Goal: Task Accomplishment & Management: Complete application form

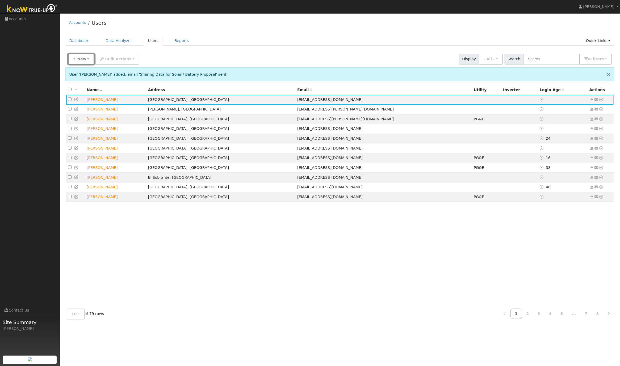
click at [80, 60] on span "New" at bounding box center [81, 59] width 9 height 4
click at [84, 72] on link "Quick Add" at bounding box center [90, 70] width 44 height 7
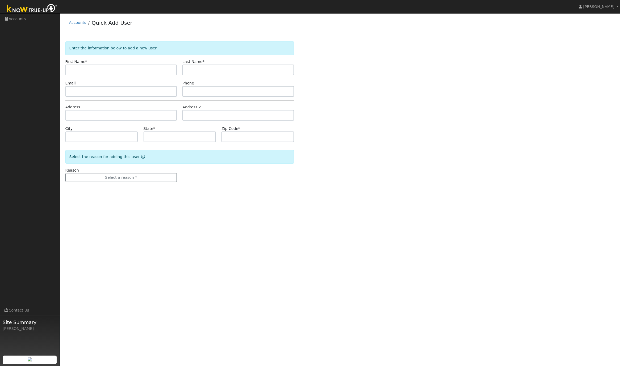
click at [97, 69] on input "text" at bounding box center [121, 70] width 112 height 11
type input "Shahram Zomorrodi"
click at [212, 71] on input "text" at bounding box center [238, 70] width 112 height 11
paste input "Shahram Zomorrodi"
click at [204, 70] on input "Shahram Zomorrodi" at bounding box center [238, 70] width 112 height 11
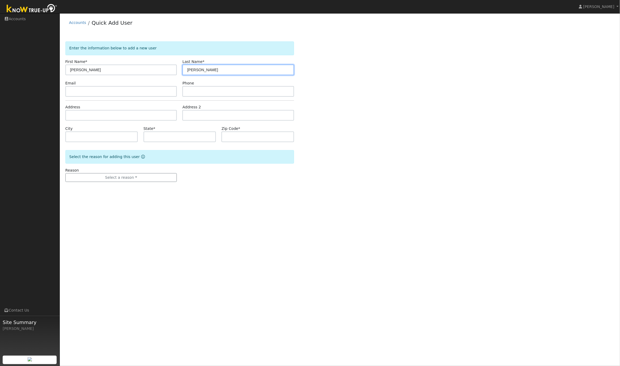
type input "Zomorrodi"
click at [124, 70] on input "Shahram Zomorrodi" at bounding box center [121, 70] width 112 height 11
type input "Shahram"
click at [83, 91] on input "text" at bounding box center [121, 91] width 112 height 11
paste input "info@mse.builders"
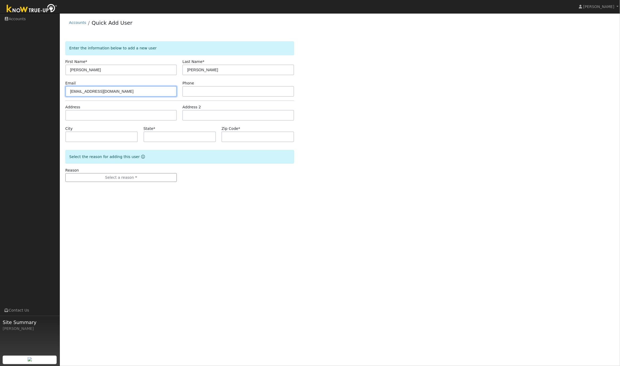
type input "info@mse.builders"
click at [81, 114] on input "text" at bounding box center [121, 115] width 112 height 11
paste input "98 Avenida Dr, Berkeley, CA 94708, USA"
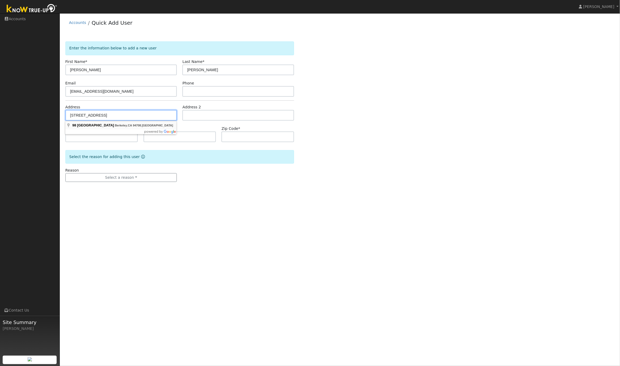
type input "98 Avenida Drive"
type input "Berkeley"
type input "CA"
type input "94708"
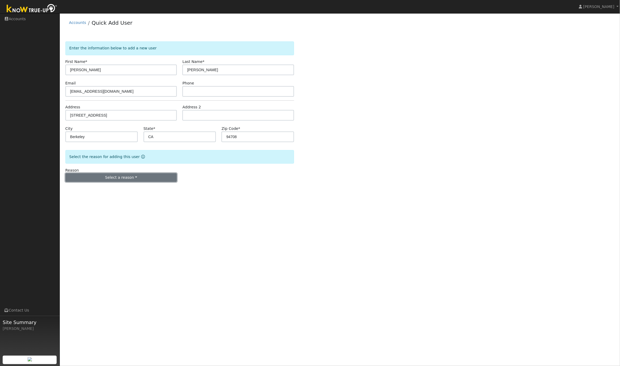
click at [123, 178] on button "Select a reason" at bounding box center [121, 177] width 112 height 9
click at [89, 190] on link "New lead" at bounding box center [95, 188] width 59 height 7
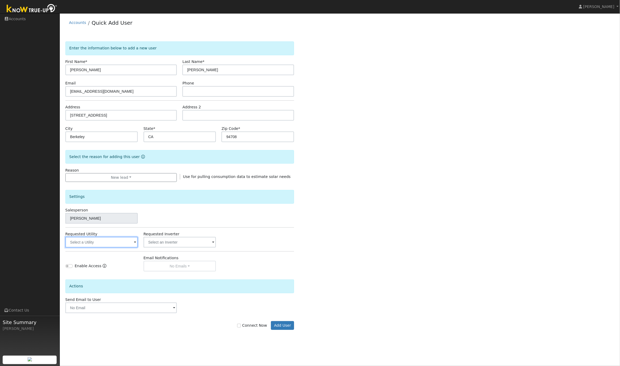
click at [120, 243] on input "text" at bounding box center [101, 242] width 73 height 11
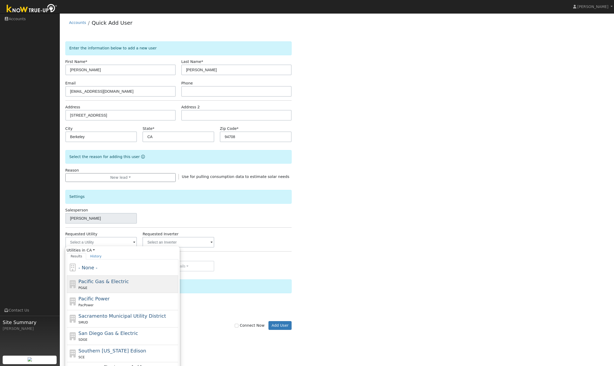
click at [112, 285] on span "Pacific Gas & Electric" at bounding box center [103, 282] width 50 height 6
type input "Pacific Gas & Electric"
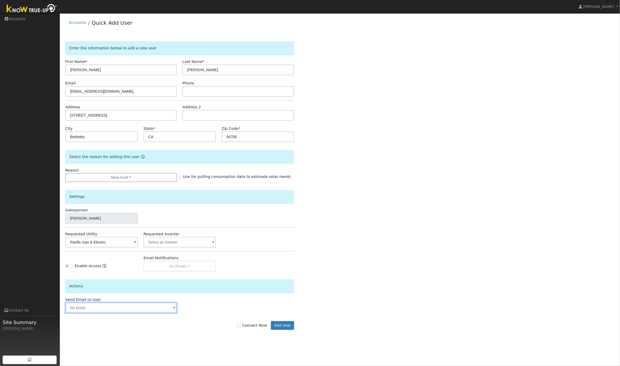
click at [146, 309] on input "text" at bounding box center [121, 308] width 112 height 11
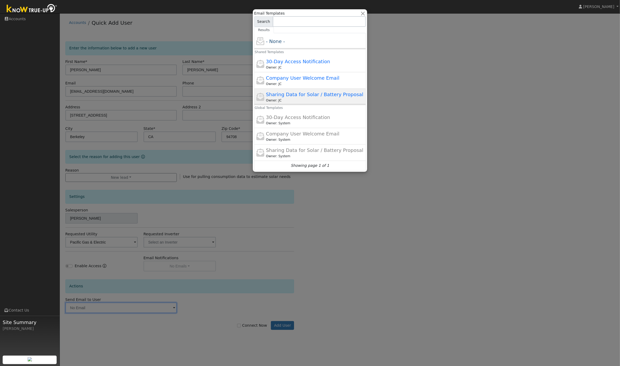
click at [313, 99] on div "Owner: JC" at bounding box center [315, 100] width 99 height 5
type input "Sharing Data for Solar / Battery Proposal"
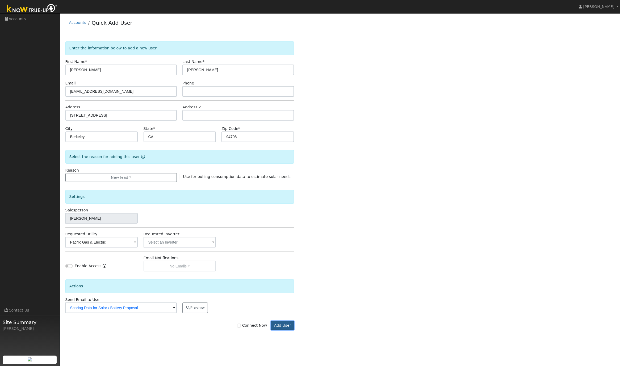
click at [288, 328] on button "Add User" at bounding box center [282, 326] width 23 height 9
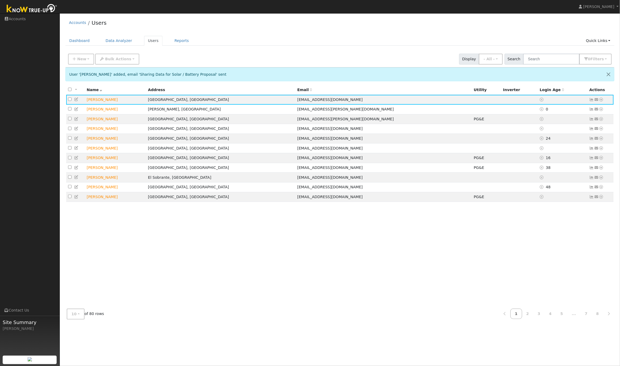
click at [327, 44] on ul "Dashboard Data Analyzer Users Reports Quick Links Quick Add Quick Connect Run a…" at bounding box center [339, 41] width 549 height 10
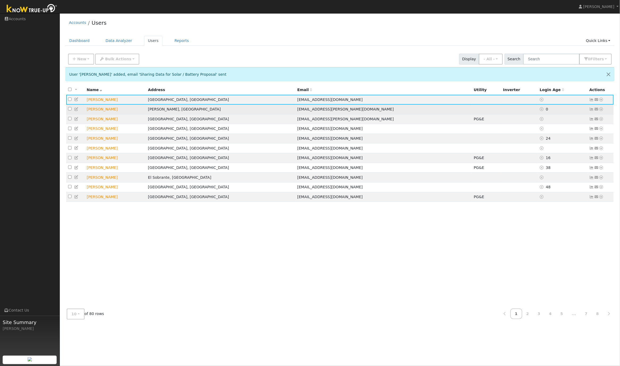
click at [603, 110] on icon at bounding box center [601, 109] width 5 height 4
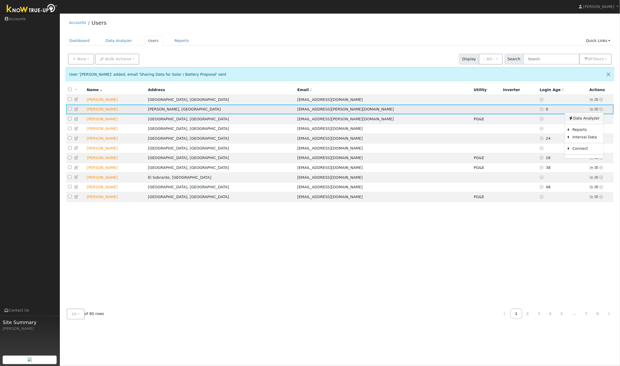
click at [587, 118] on link "Data Analyzer" at bounding box center [584, 118] width 39 height 7
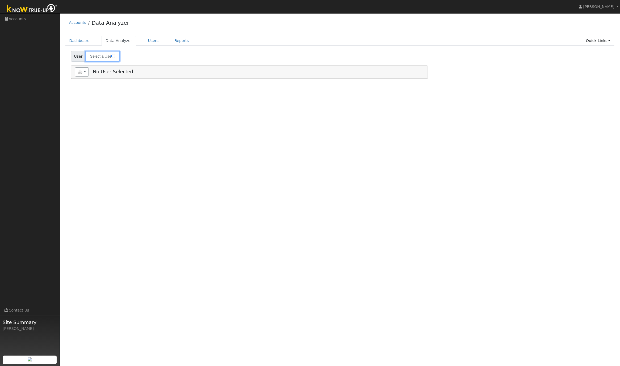
type input "[PERSON_NAME]"
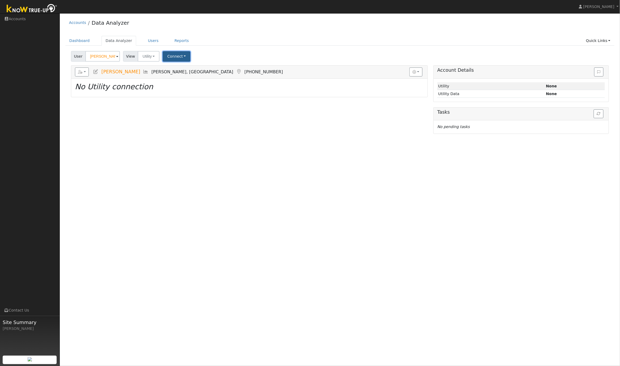
click at [188, 57] on button "Connect" at bounding box center [177, 56] width 28 height 10
click at [186, 69] on link "Select a Provider" at bounding box center [183, 68] width 41 height 7
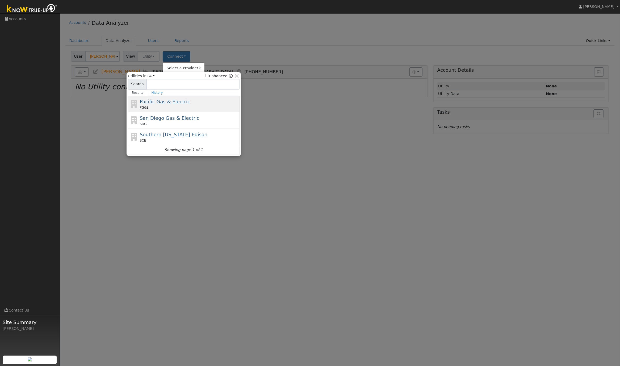
click at [177, 102] on span "Pacific Gas & Electric" at bounding box center [165, 102] width 50 height 6
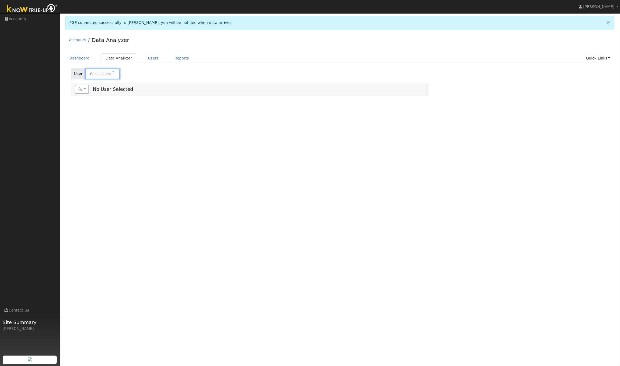
type input "[PERSON_NAME]"
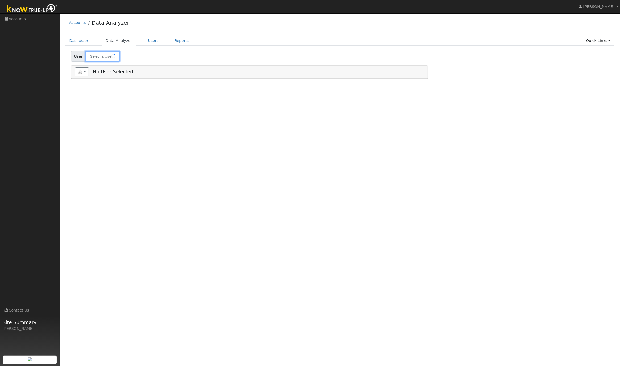
type input "[PERSON_NAME]"
